Goal: Task Accomplishment & Management: Use online tool/utility

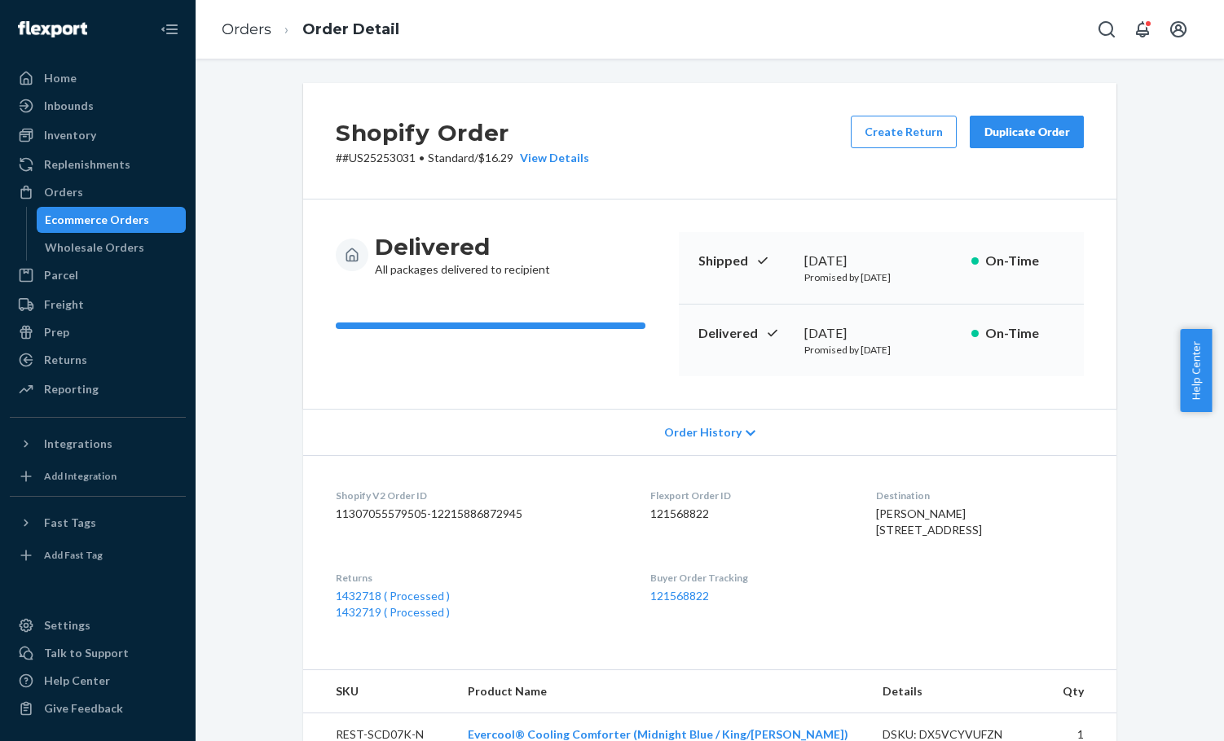
click at [89, 217] on div "Ecommerce Orders" at bounding box center [97, 220] width 104 height 16
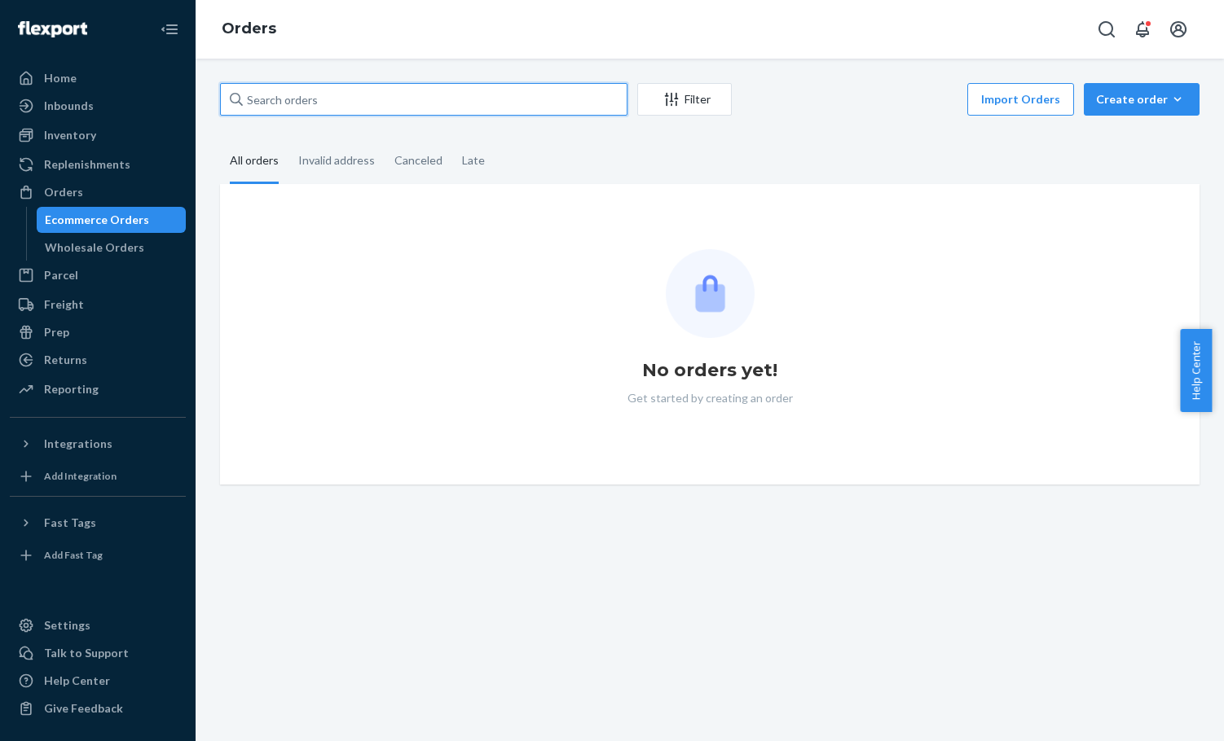
click at [454, 107] on input "text" at bounding box center [423, 99] width 407 height 33
paste input "#US25298293"
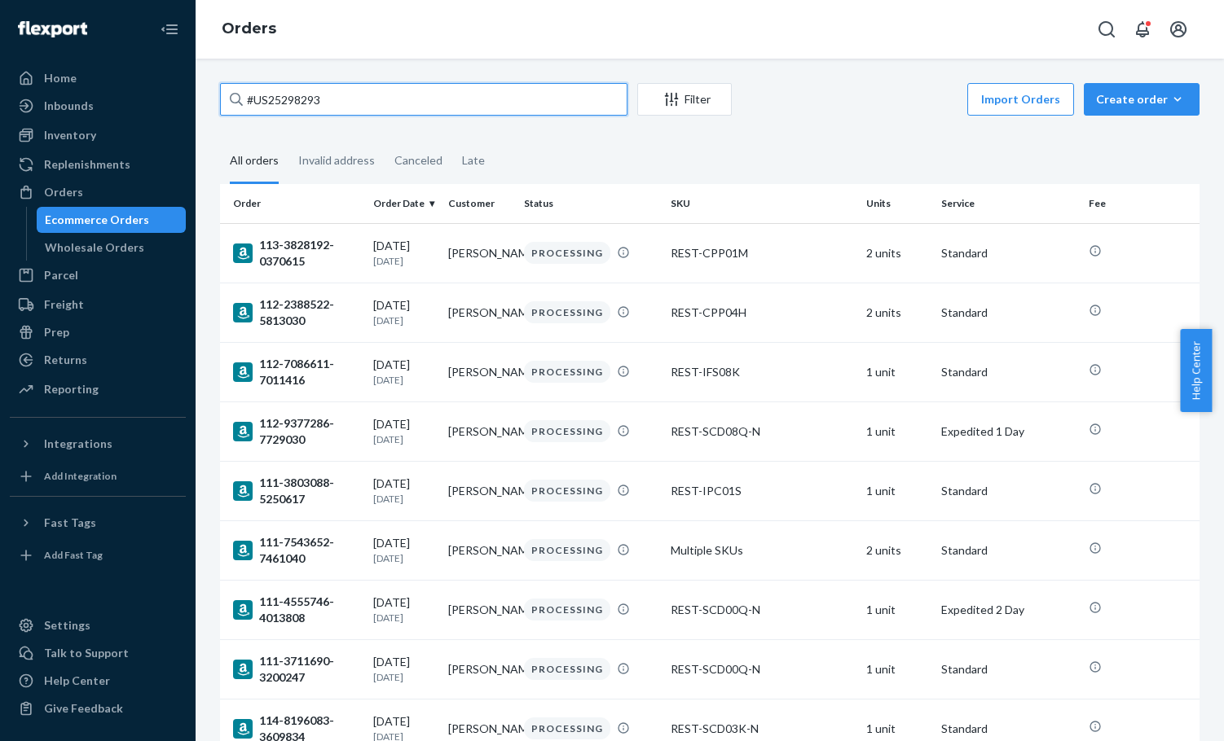
click at [250, 99] on input "#US25298293" at bounding box center [423, 99] width 407 height 33
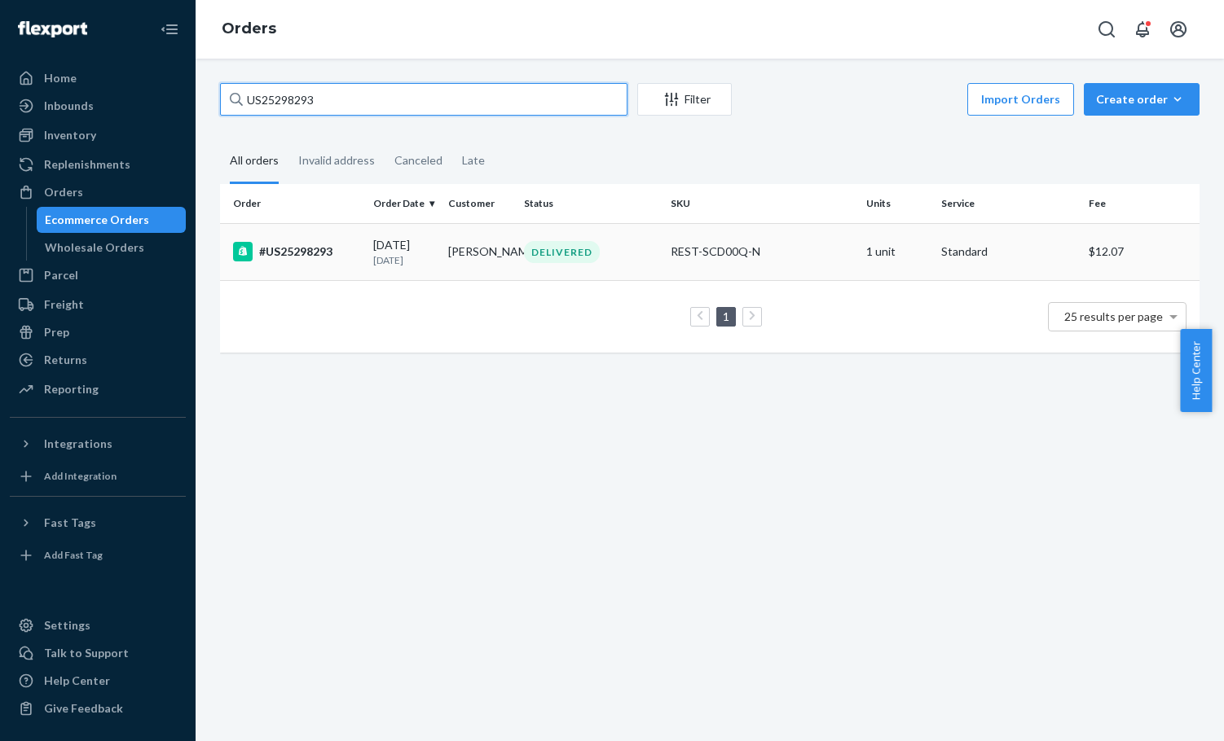
type input "US25298293"
click at [612, 243] on div "DELIVERED" at bounding box center [591, 252] width 140 height 22
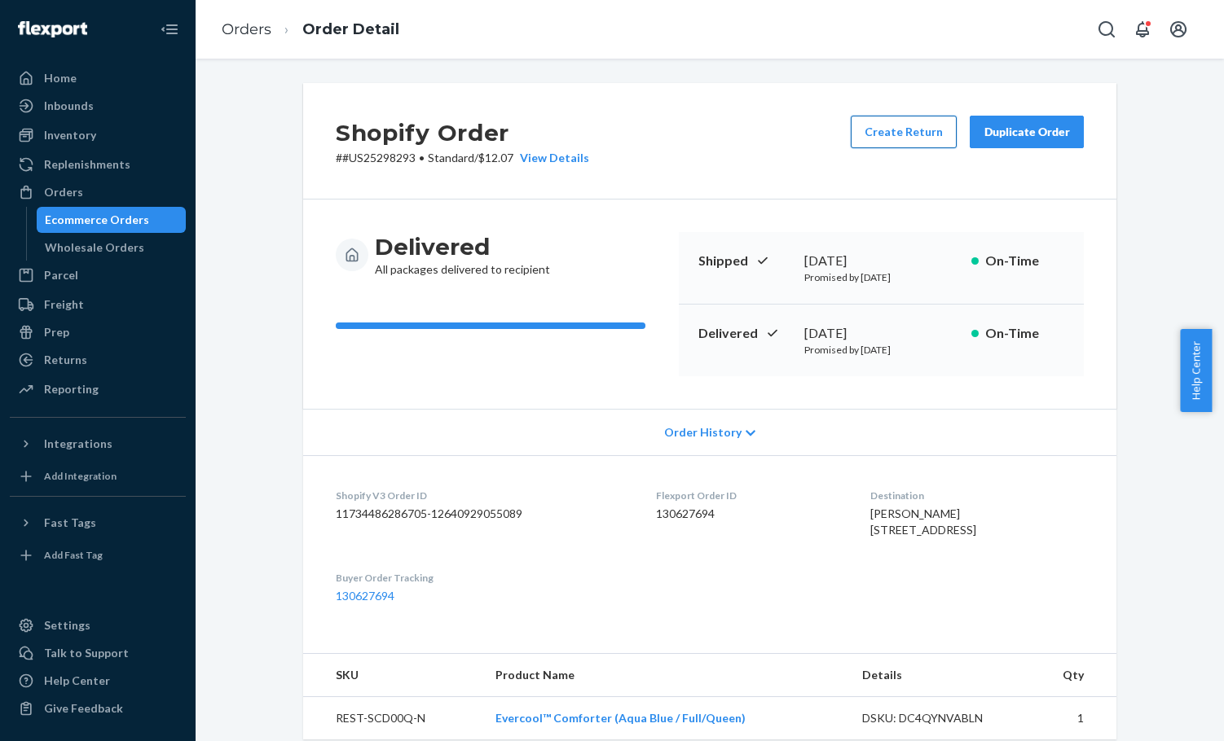
click at [915, 127] on button "Create Return" at bounding box center [903, 132] width 106 height 33
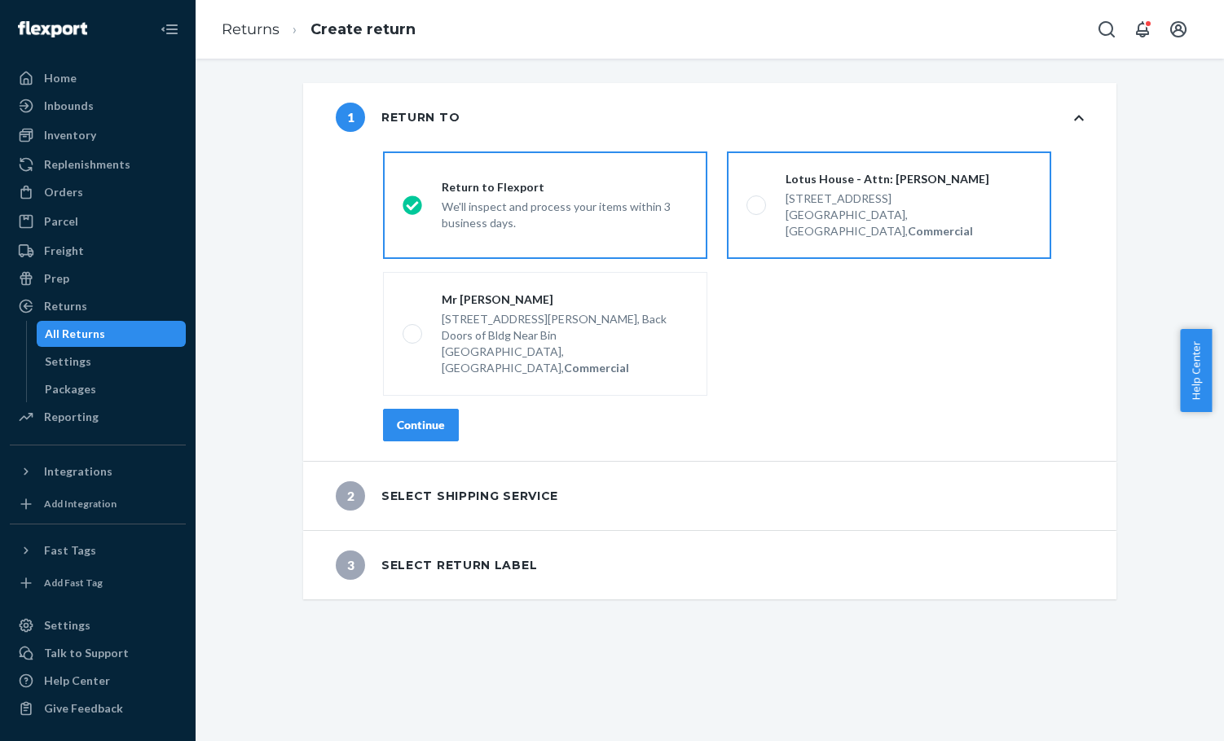
click at [869, 203] on div "[STREET_ADDRESS]" at bounding box center [908, 199] width 246 height 16
click at [757, 203] on input "Lotus House - Attn: [PERSON_NAME] [STREET_ADDRESS], Commercial" at bounding box center [751, 205] width 11 height 11
radio input "true"
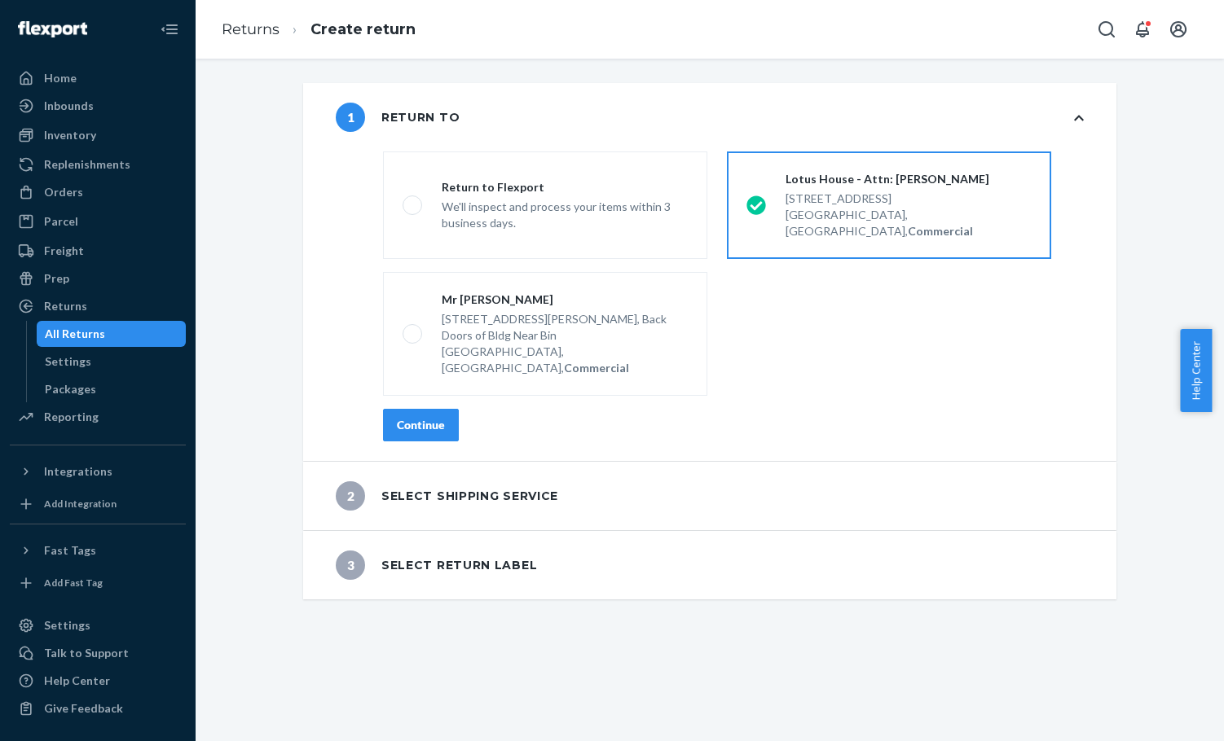
click at [430, 409] on button "Continue" at bounding box center [421, 425] width 76 height 33
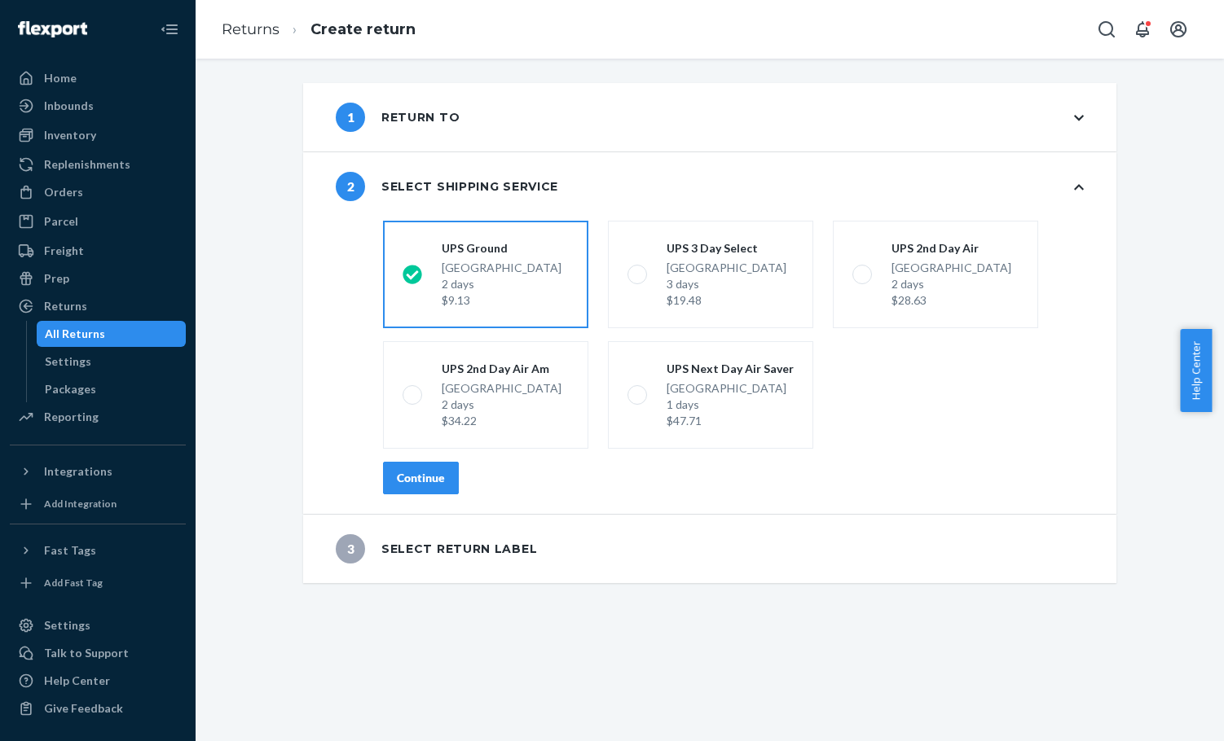
drag, startPoint x: 412, startPoint y: 454, endPoint x: 401, endPoint y: 481, distance: 30.0
click at [411, 464] on div "shippingRatesRadioGroup [GEOGRAPHIC_DATA] 2 days $9.13 UPS 3 Day Select [GEOGRA…" at bounding box center [733, 364] width 766 height 300
click at [429, 476] on div "Continue" at bounding box center [421, 478] width 48 height 16
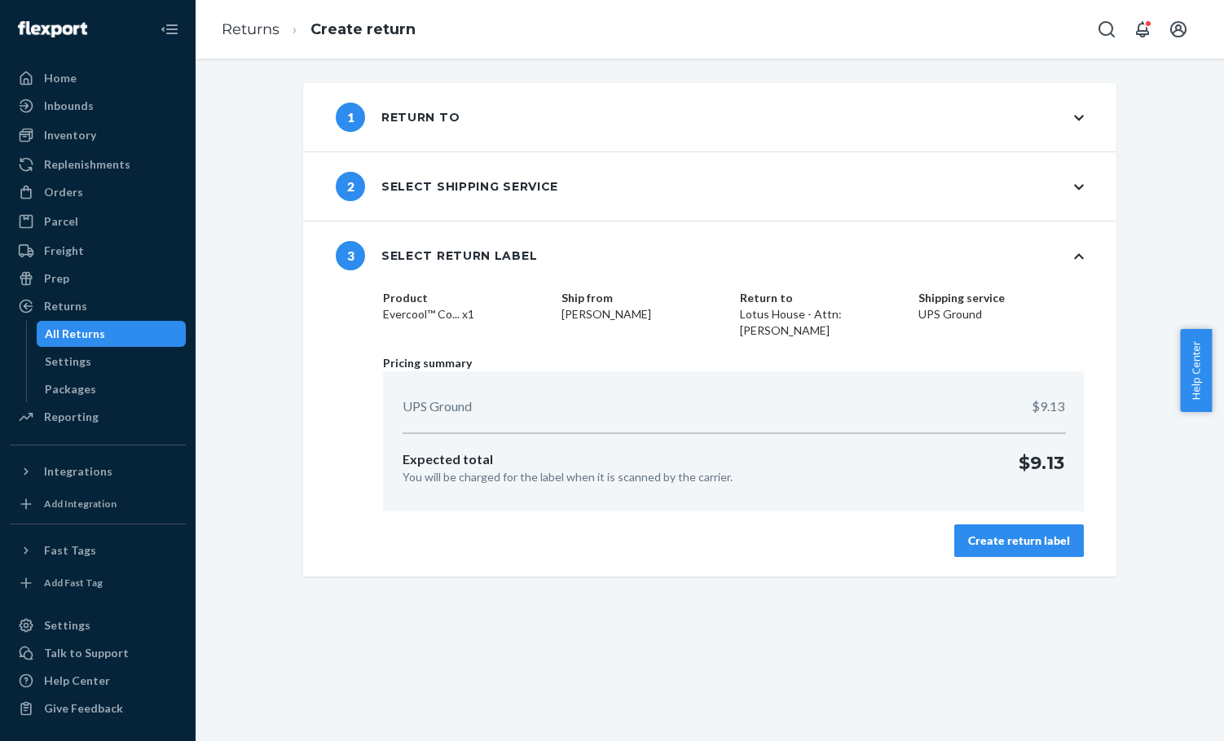
click at [1014, 543] on div "Create return label" at bounding box center [1019, 541] width 102 height 16
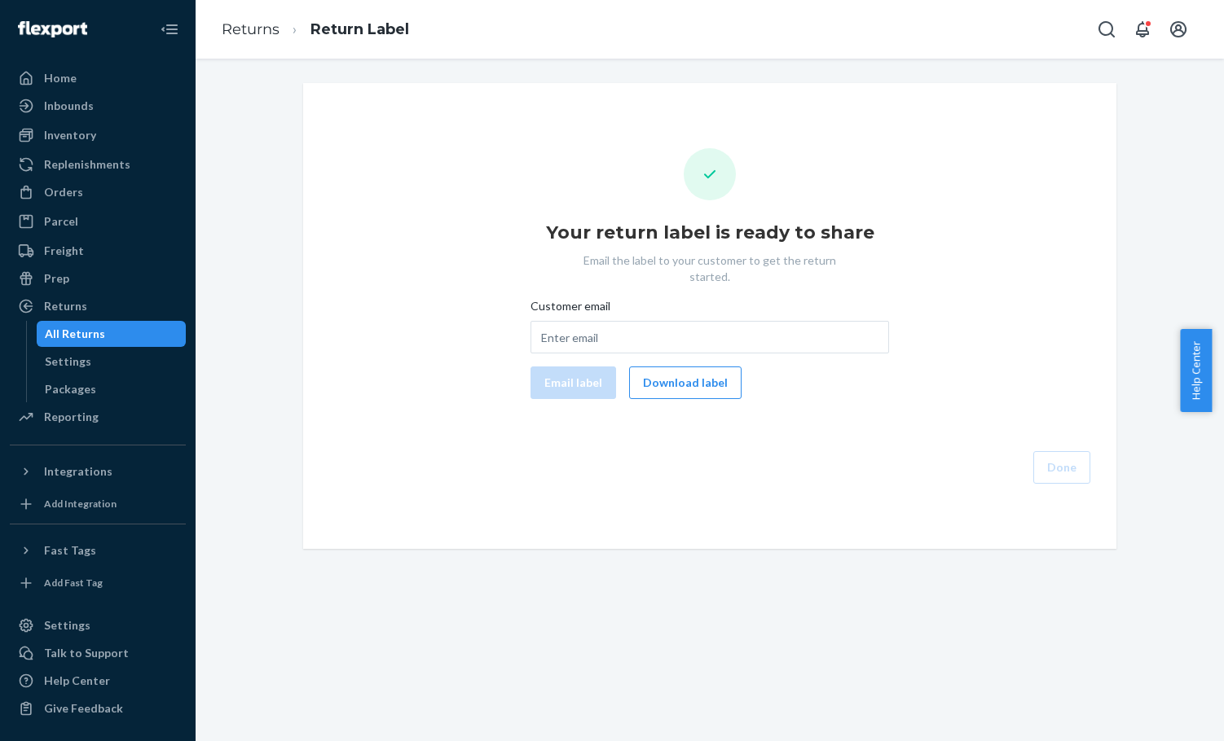
drag, startPoint x: 694, startPoint y: 372, endPoint x: 929, endPoint y: 248, distance: 266.4
click at [696, 372] on button "Download label" at bounding box center [685, 383] width 112 height 33
